Goal: Use online tool/utility: Utilize a website feature to perform a specific function

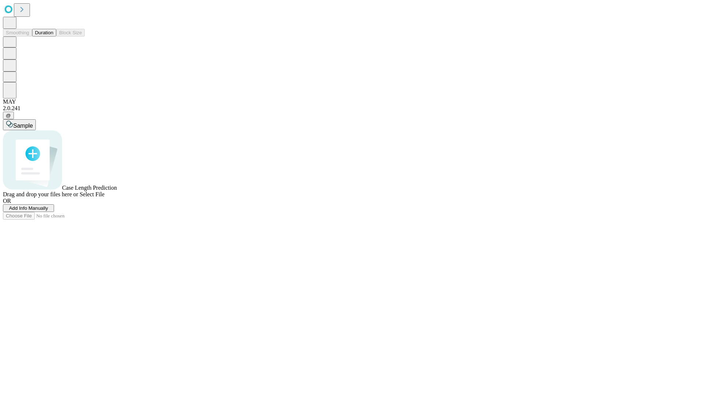
click at [53, 37] on button "Duration" at bounding box center [44, 33] width 24 height 8
click at [33, 123] on span "Sample" at bounding box center [23, 126] width 20 height 6
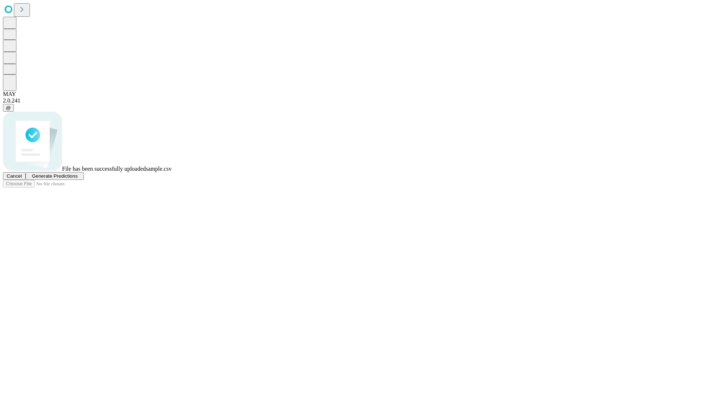
click at [77, 179] on span "Generate Predictions" at bounding box center [55, 175] width 46 height 5
